Goal: Task Accomplishment & Management: Use online tool/utility

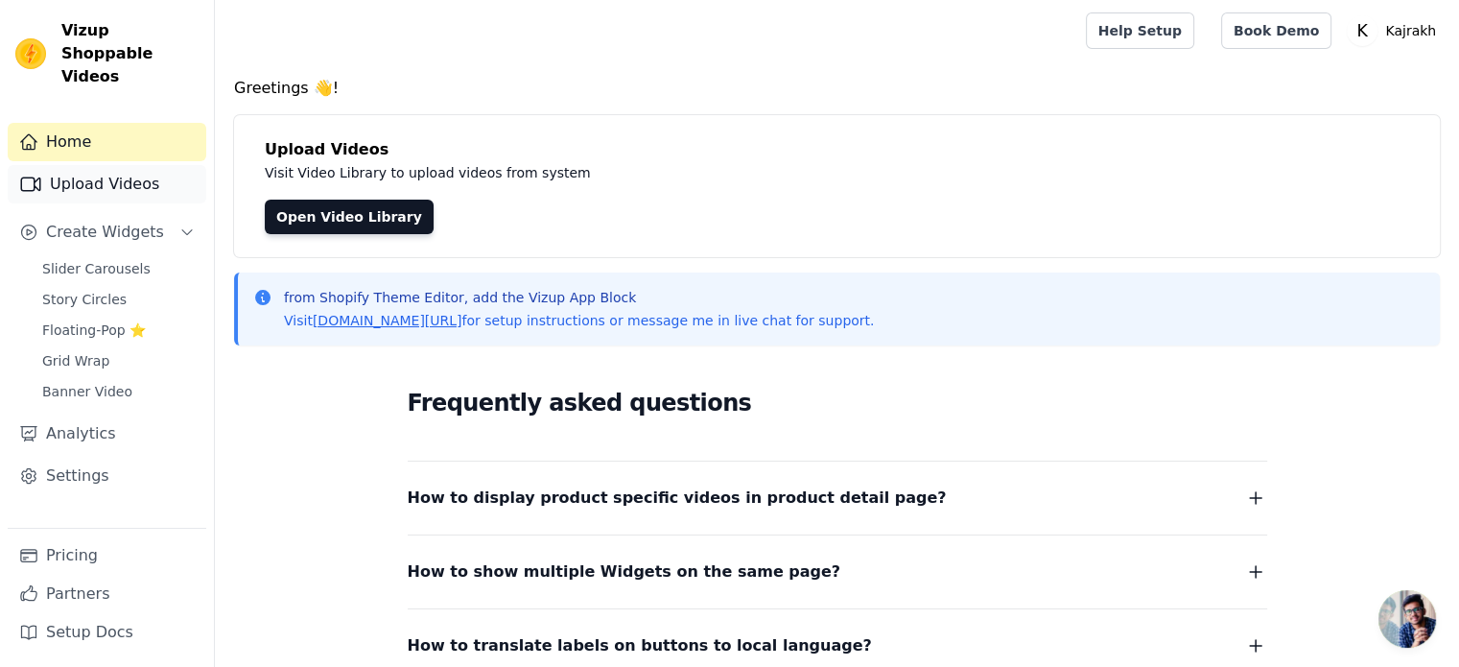
click at [72, 171] on link "Upload Videos" at bounding box center [107, 184] width 199 height 38
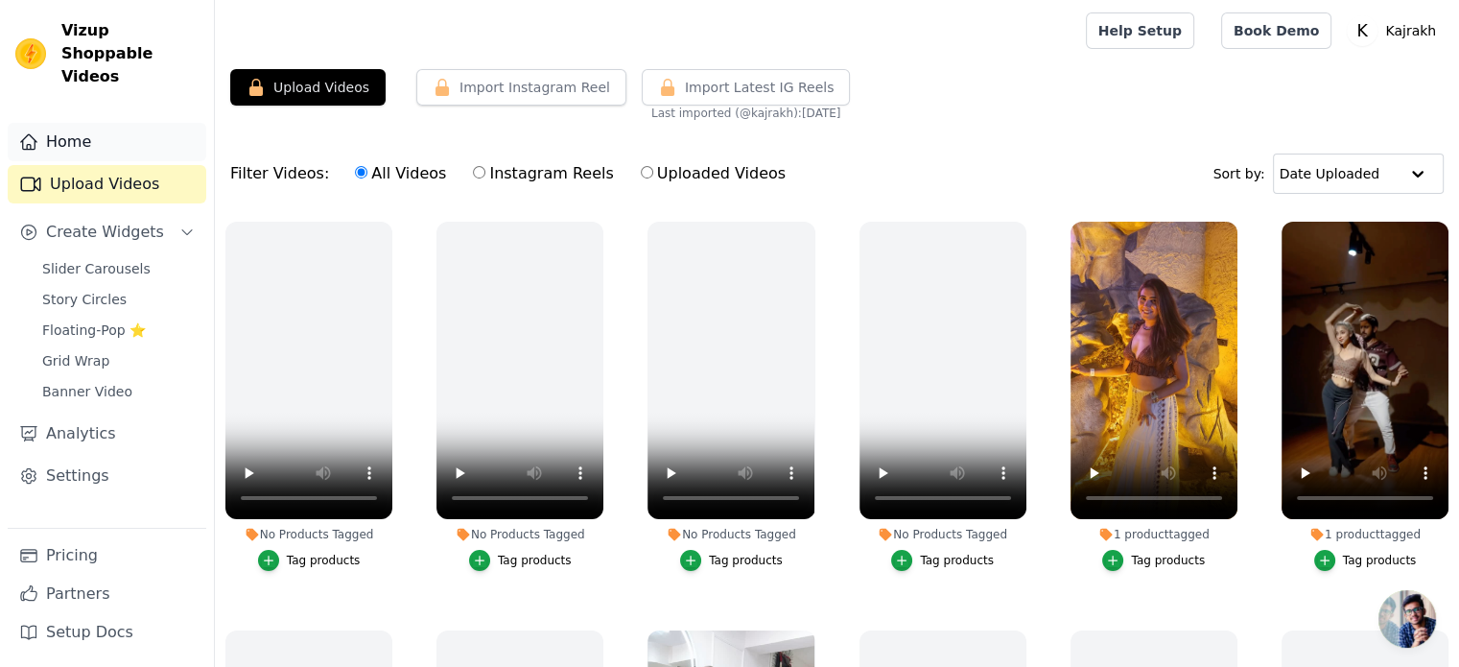
click at [83, 130] on link "Home" at bounding box center [107, 142] width 199 height 38
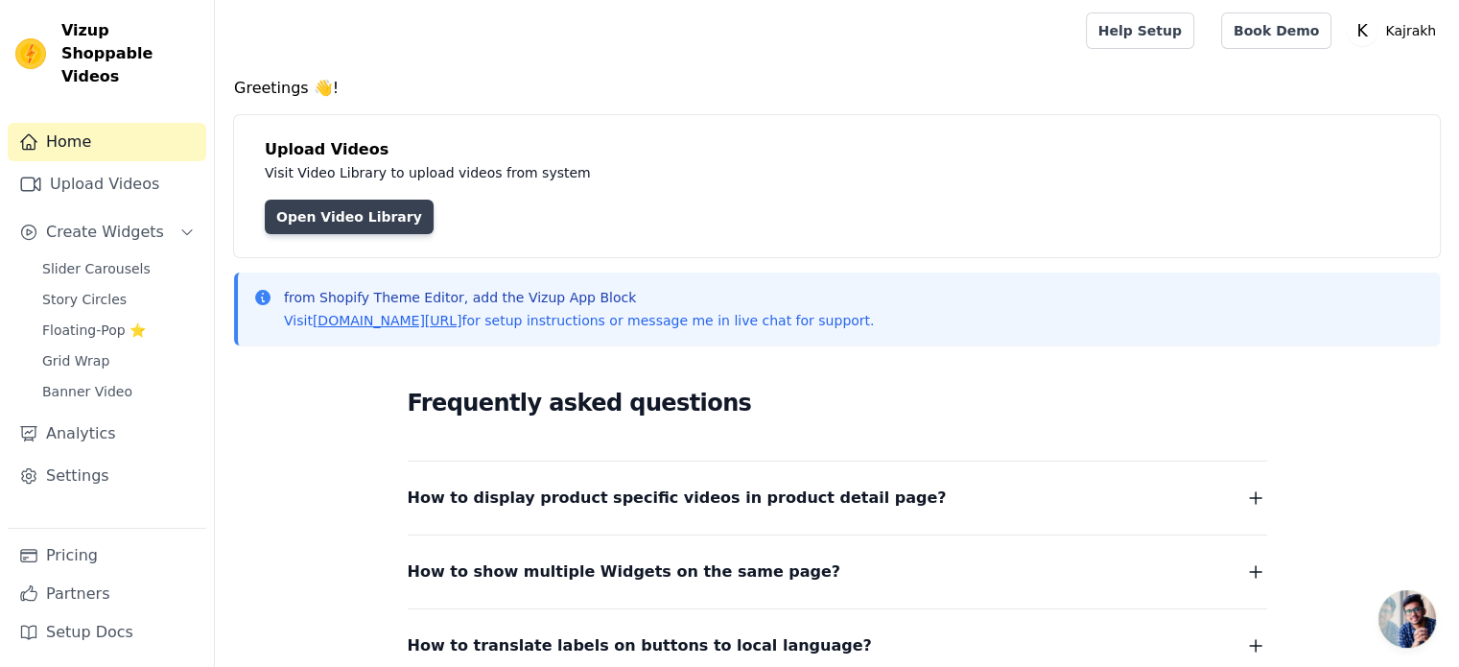
click at [388, 226] on link "Open Video Library" at bounding box center [349, 217] width 169 height 35
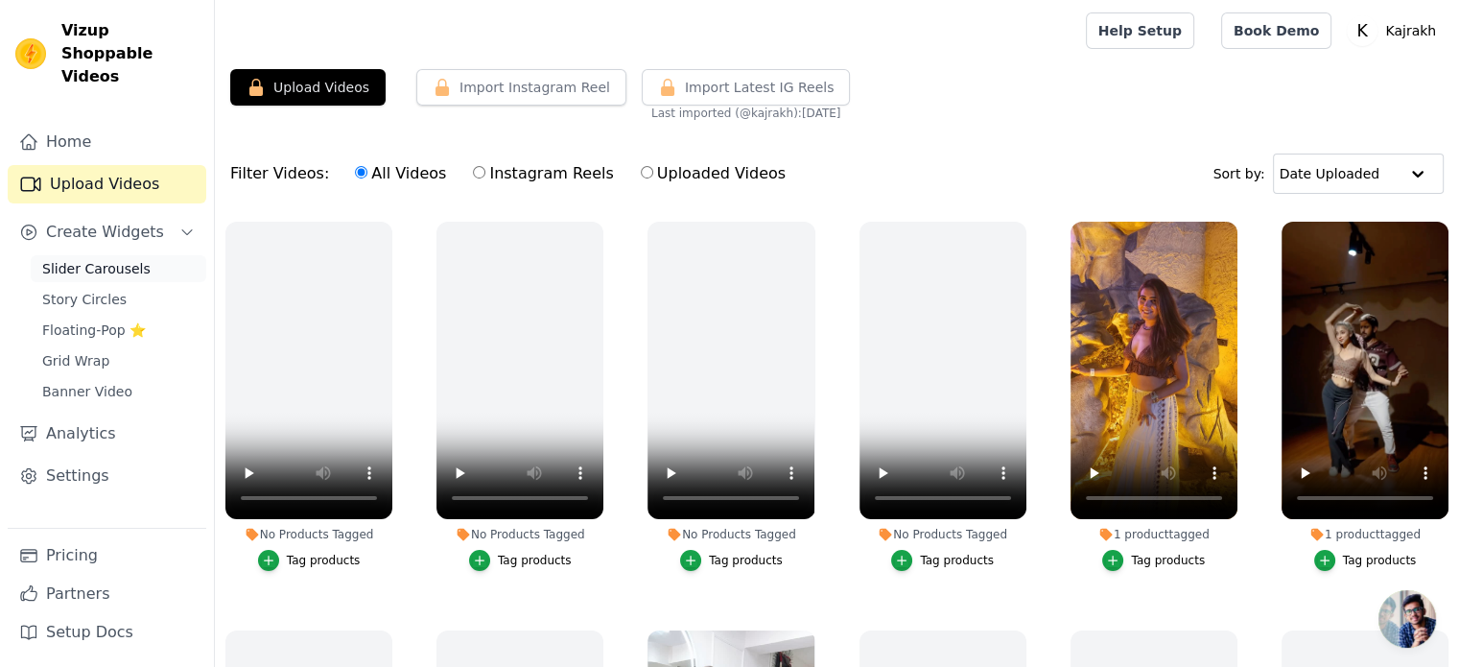
click at [115, 259] on span "Slider Carousels" at bounding box center [96, 268] width 108 height 19
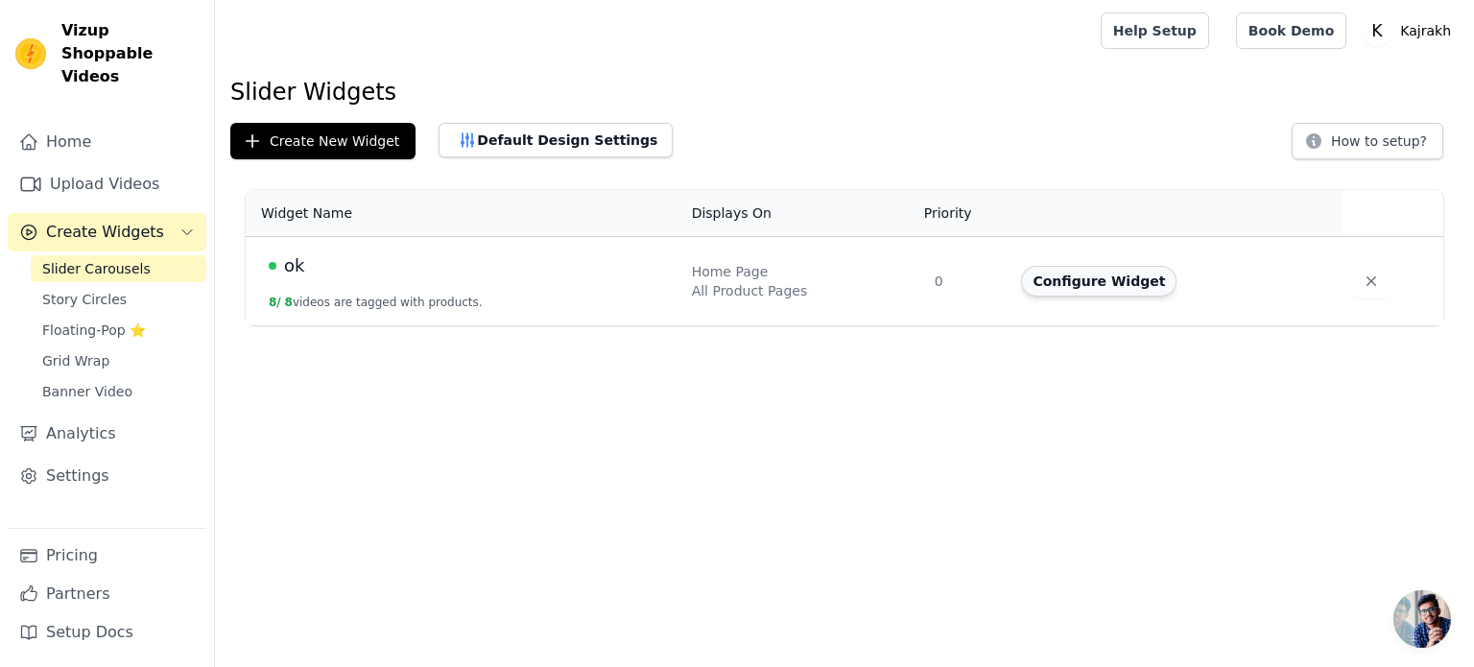
click at [1095, 280] on button "Configure Widget" at bounding box center [1098, 281] width 155 height 31
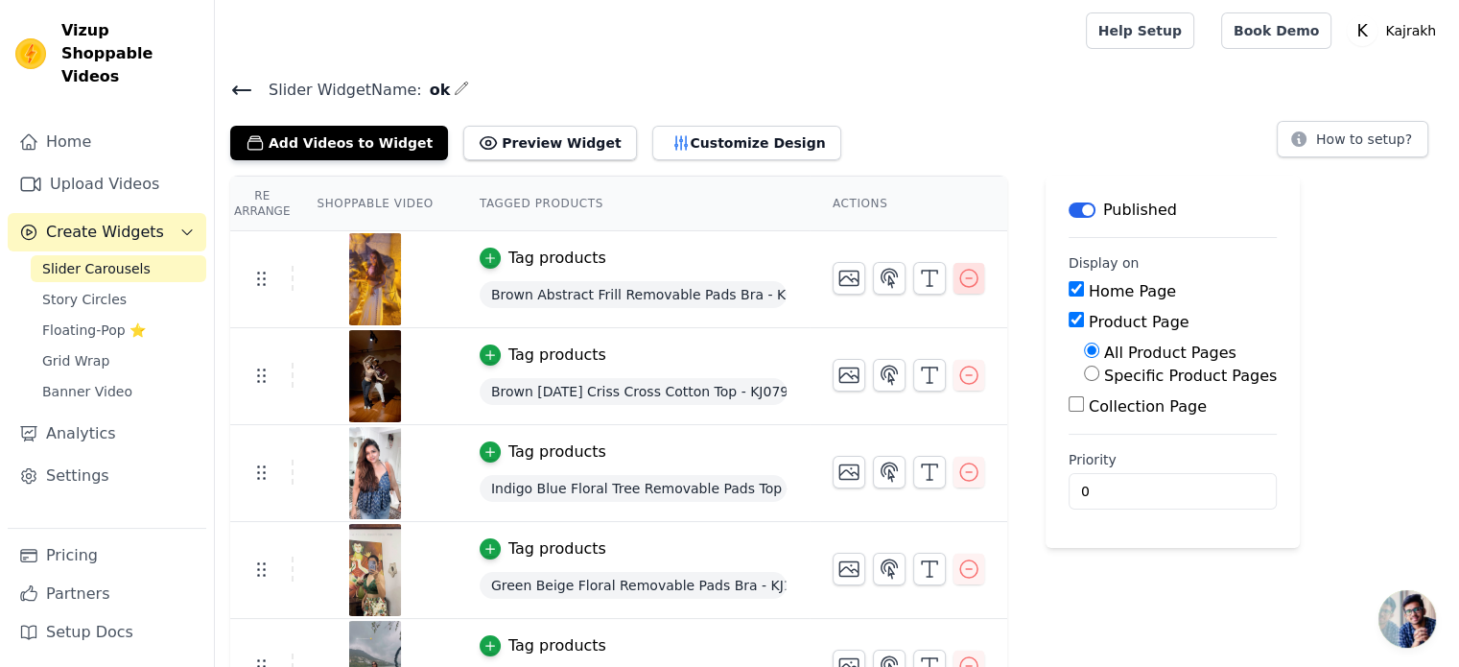
click at [961, 284] on icon "button" at bounding box center [968, 278] width 23 height 23
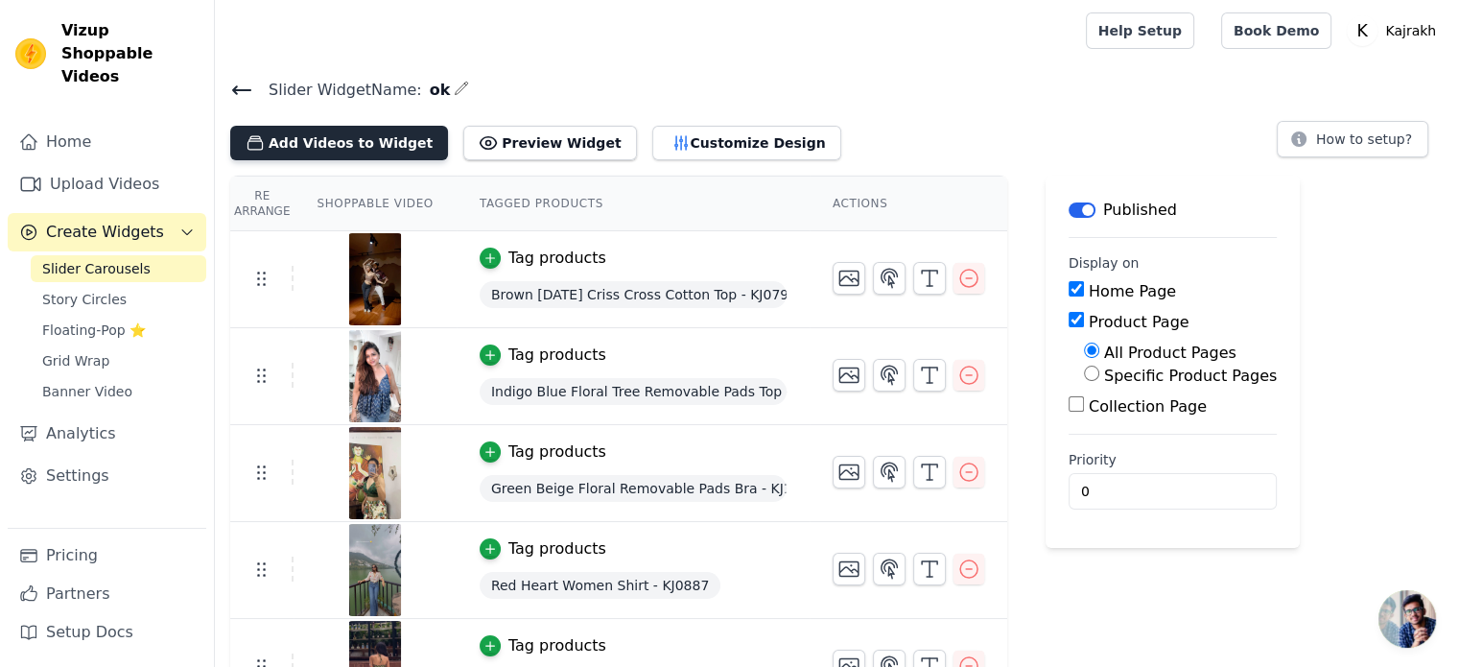
click at [358, 145] on button "Add Videos to Widget" at bounding box center [339, 143] width 218 height 35
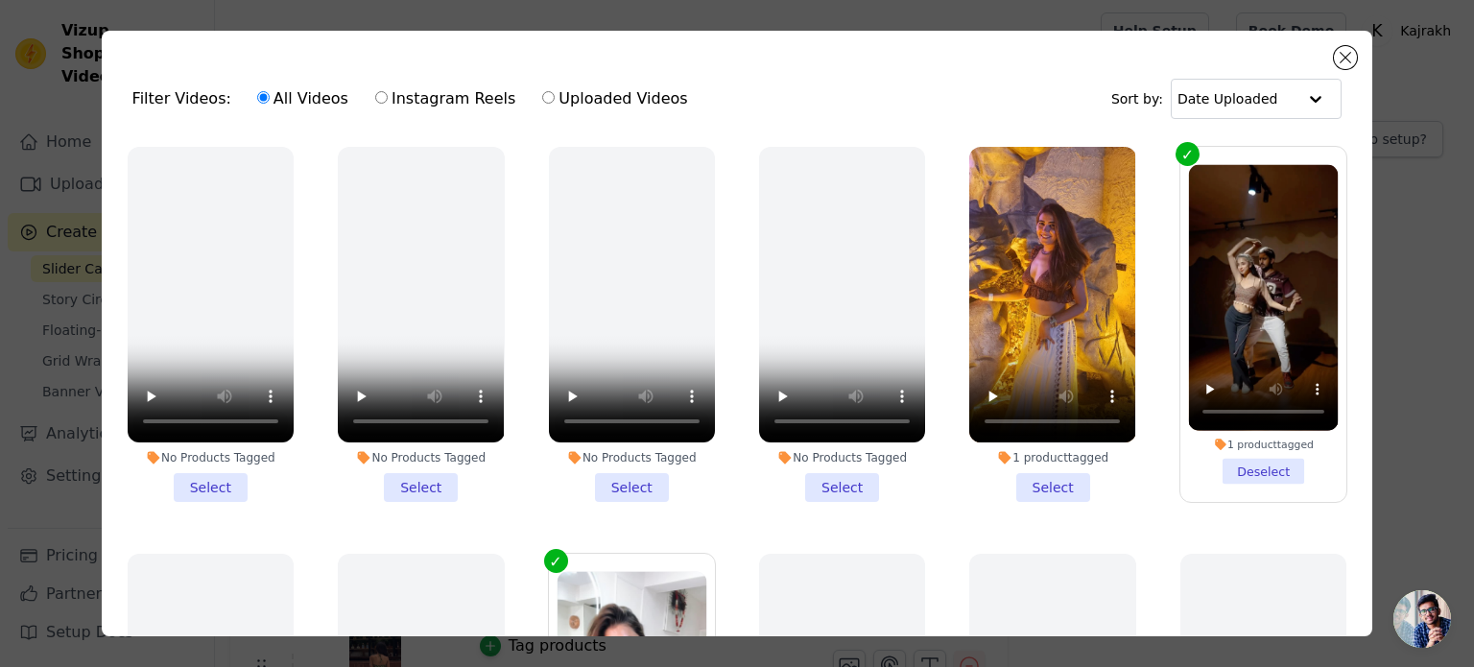
click at [375, 97] on input "Instagram Reels" at bounding box center [381, 97] width 12 height 12
radio input "true"
click at [1222, 111] on input "text" at bounding box center [1236, 99] width 119 height 38
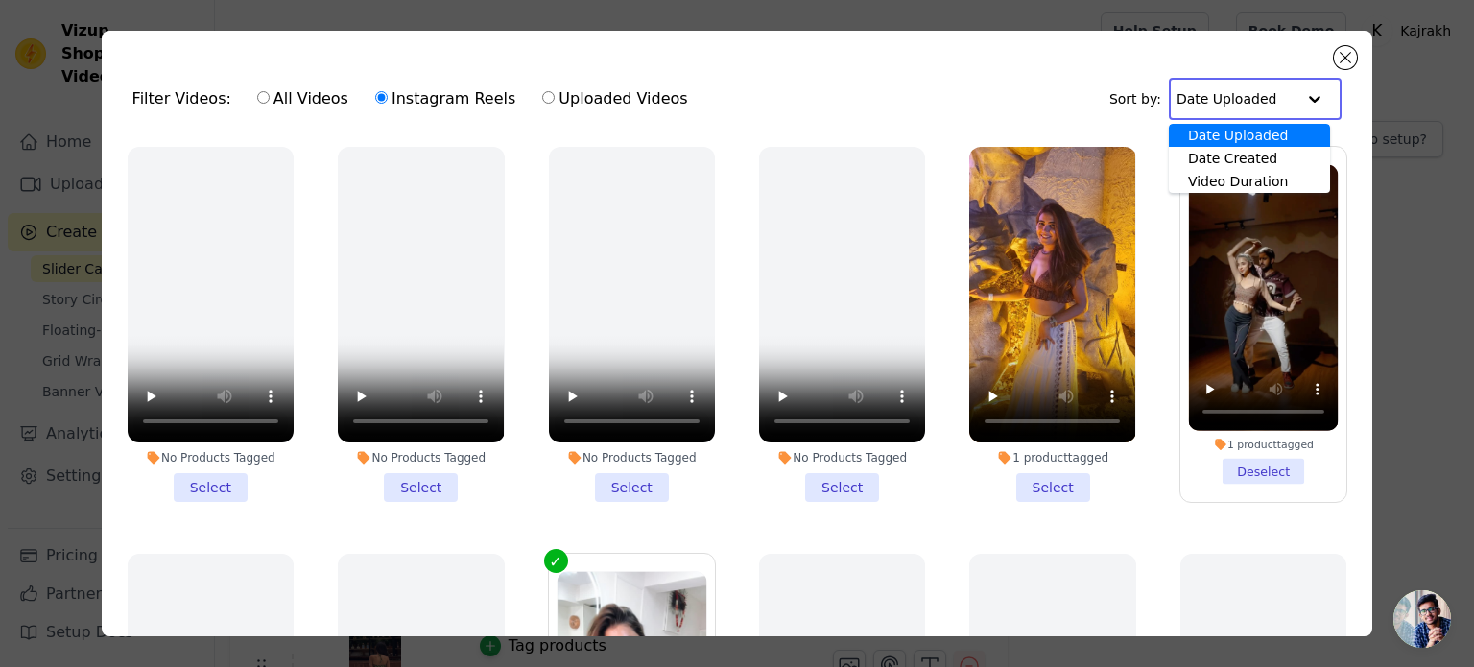
click at [1225, 133] on div "Date Uploaded" at bounding box center [1248, 135] width 161 height 23
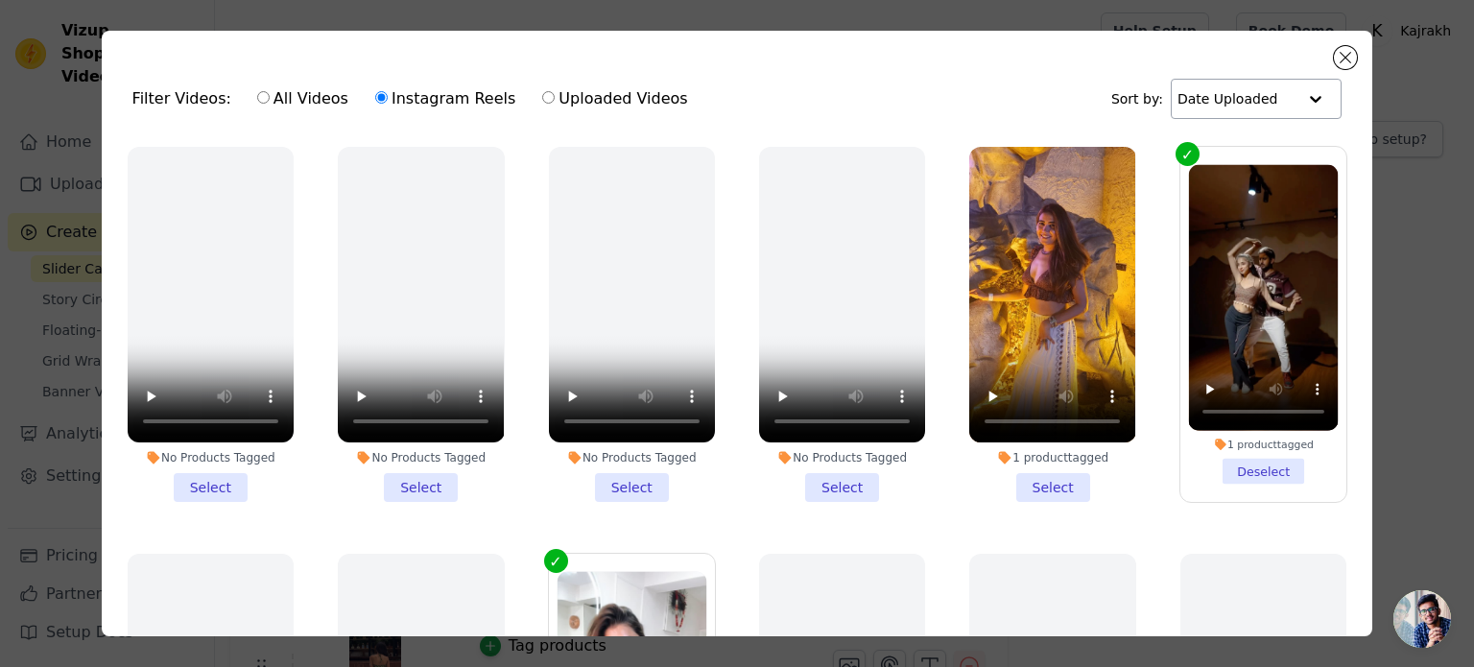
click at [542, 96] on input "Uploaded Videos" at bounding box center [548, 97] width 12 height 12
radio input "true"
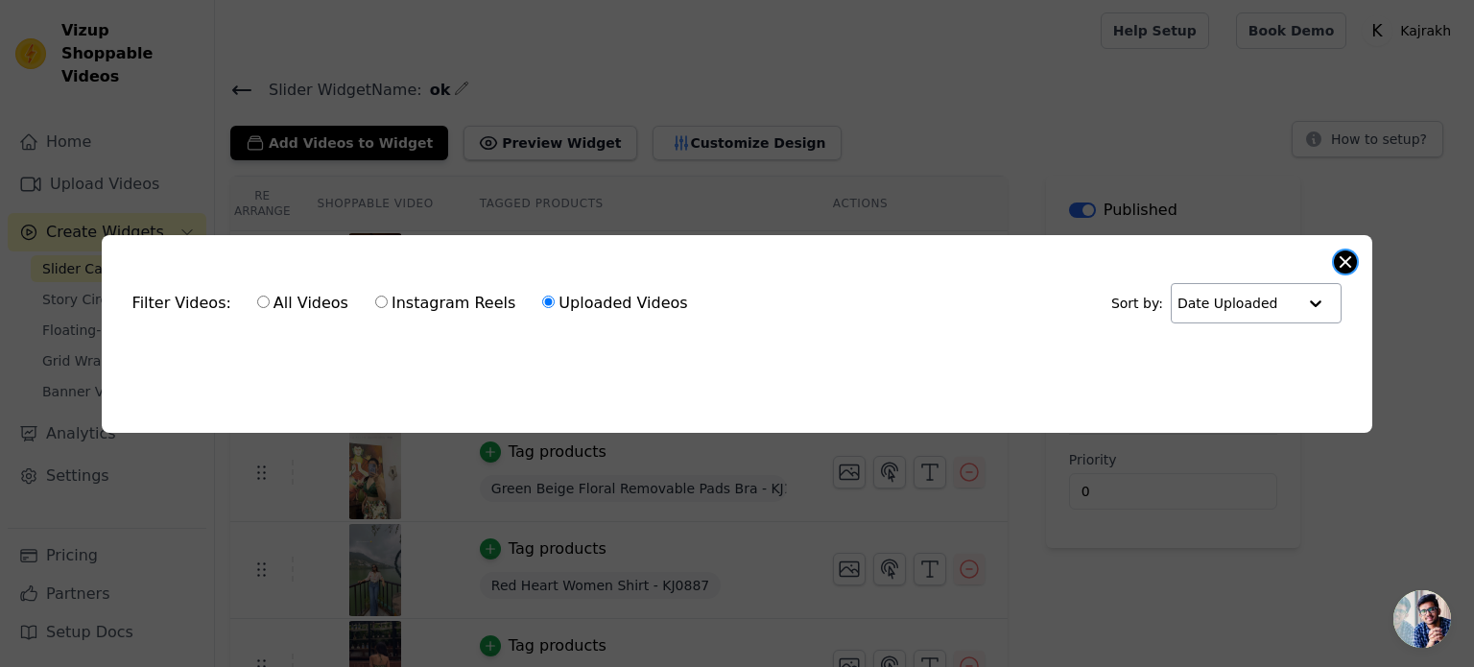
click at [1339, 256] on button "Close modal" at bounding box center [1344, 261] width 23 height 23
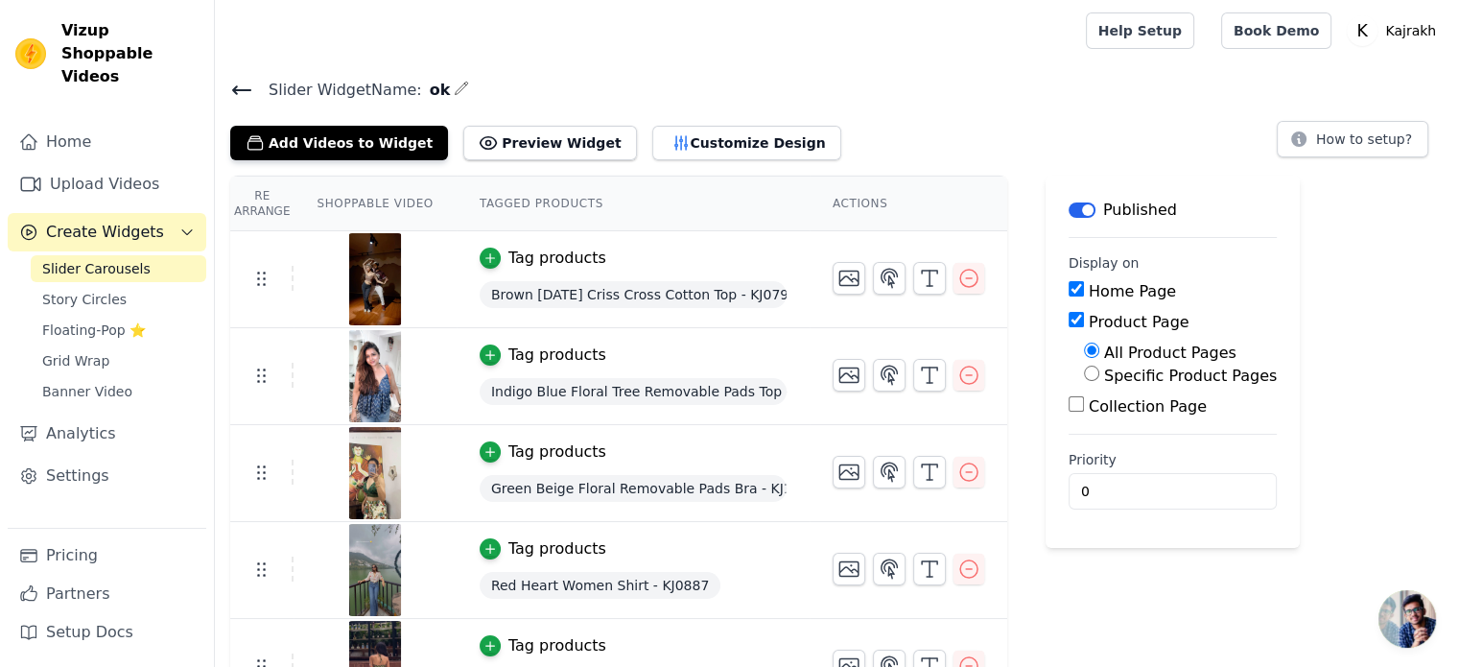
click at [239, 89] on icon at bounding box center [241, 90] width 17 height 8
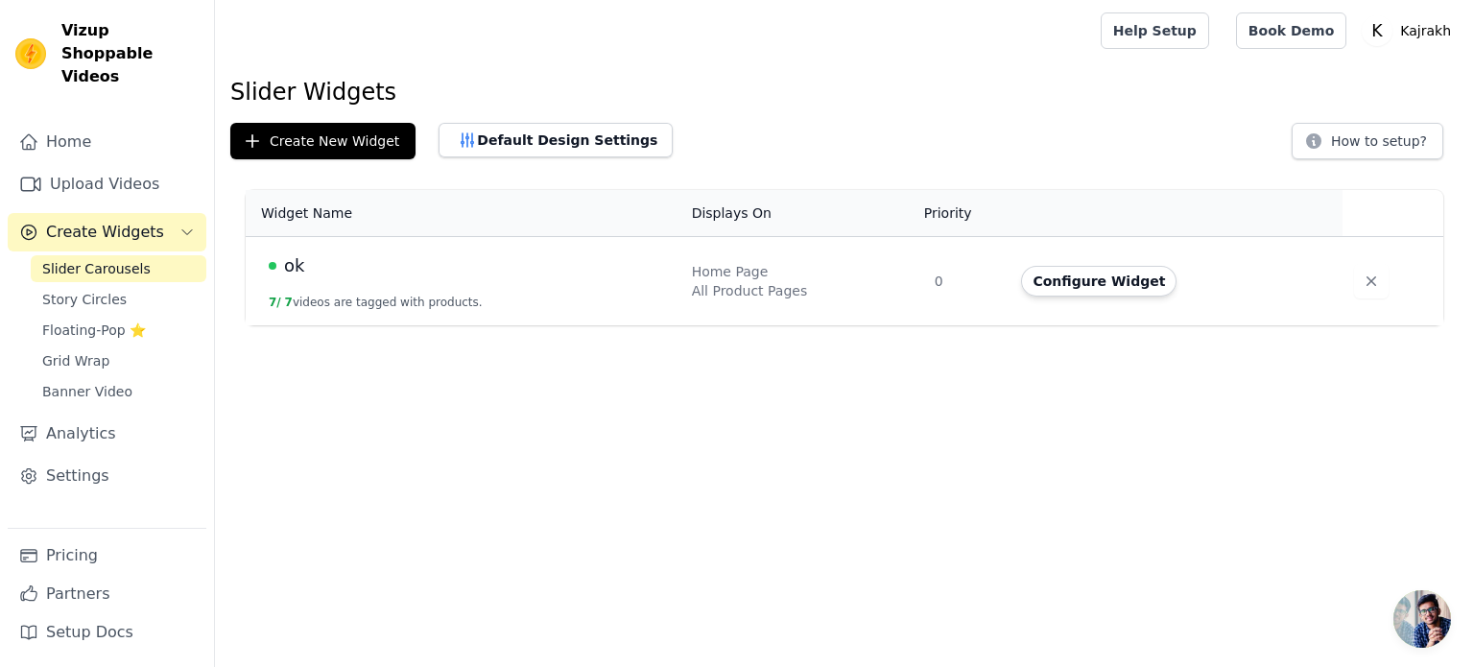
click at [261, 83] on h1 "Slider Widgets" at bounding box center [844, 92] width 1228 height 31
click at [67, 548] on link "Pricing" at bounding box center [107, 555] width 199 height 38
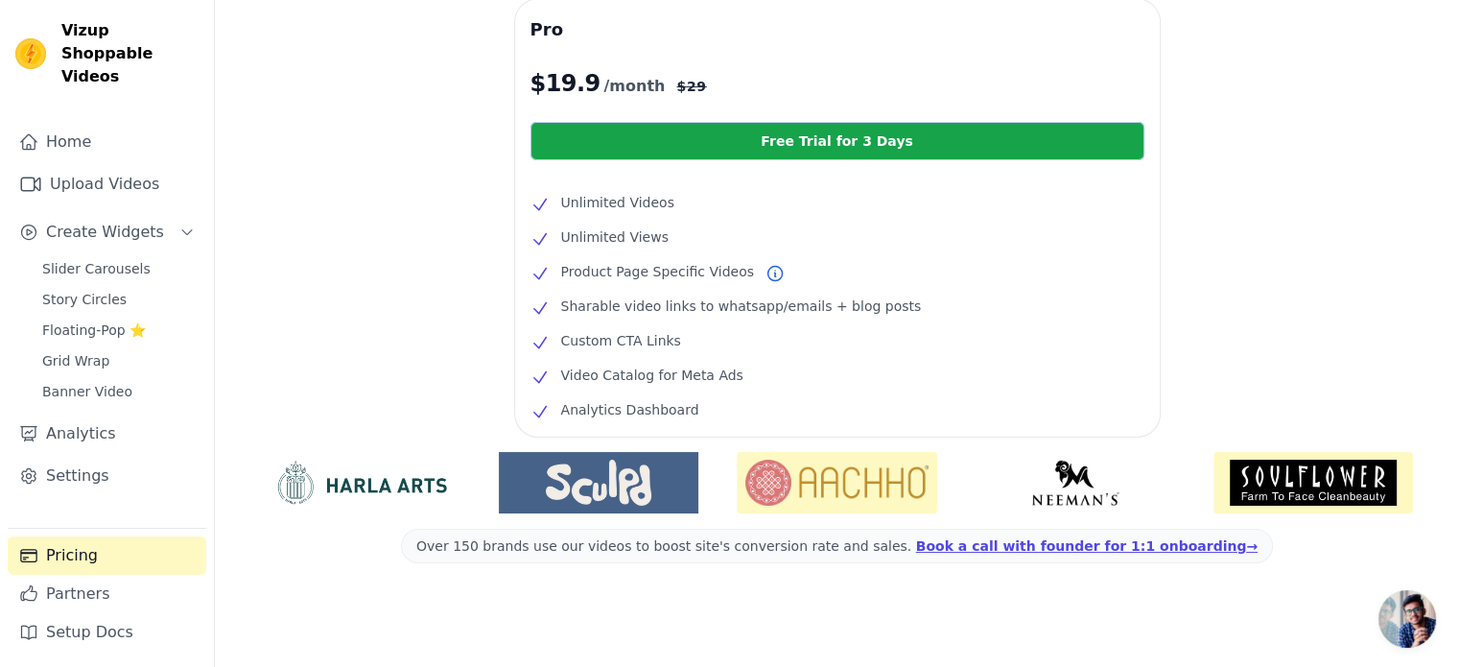
scroll to position [428, 0]
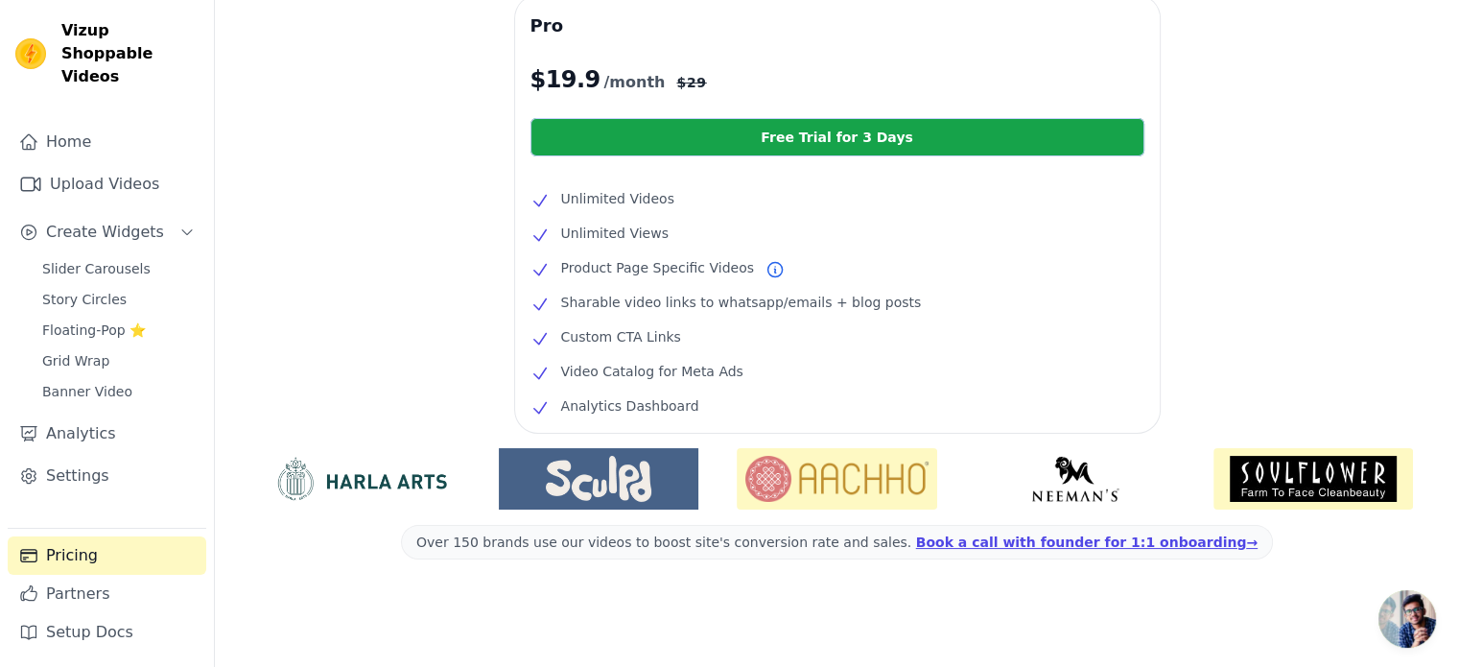
click at [604, 492] on img at bounding box center [599, 479] width 200 height 46
